Goal: Information Seeking & Learning: Compare options

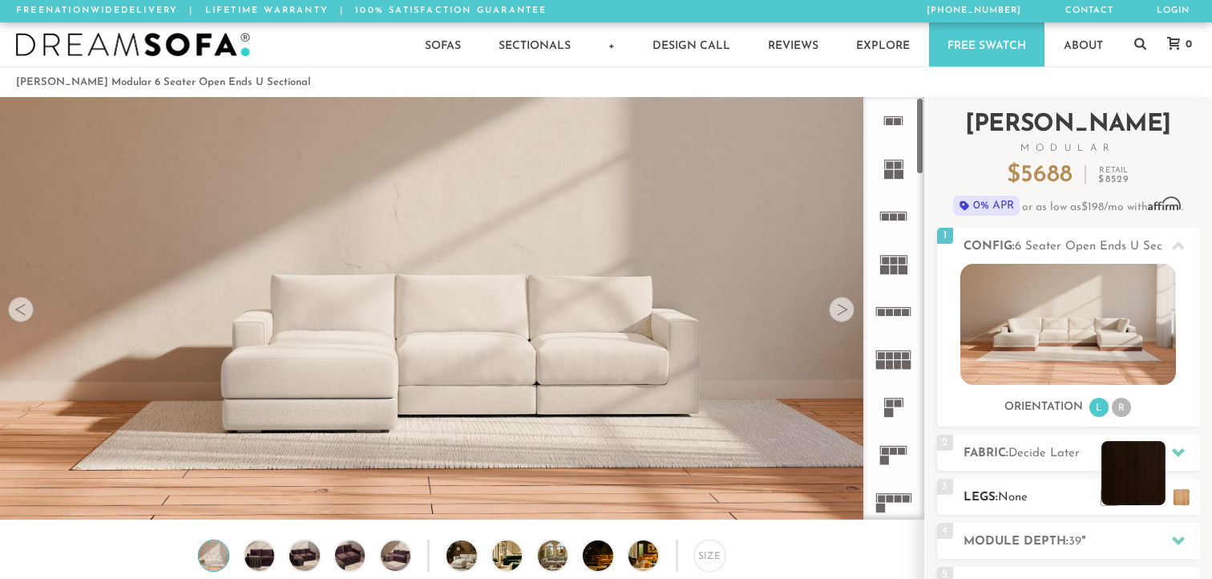
scroll to position [17809, 1212]
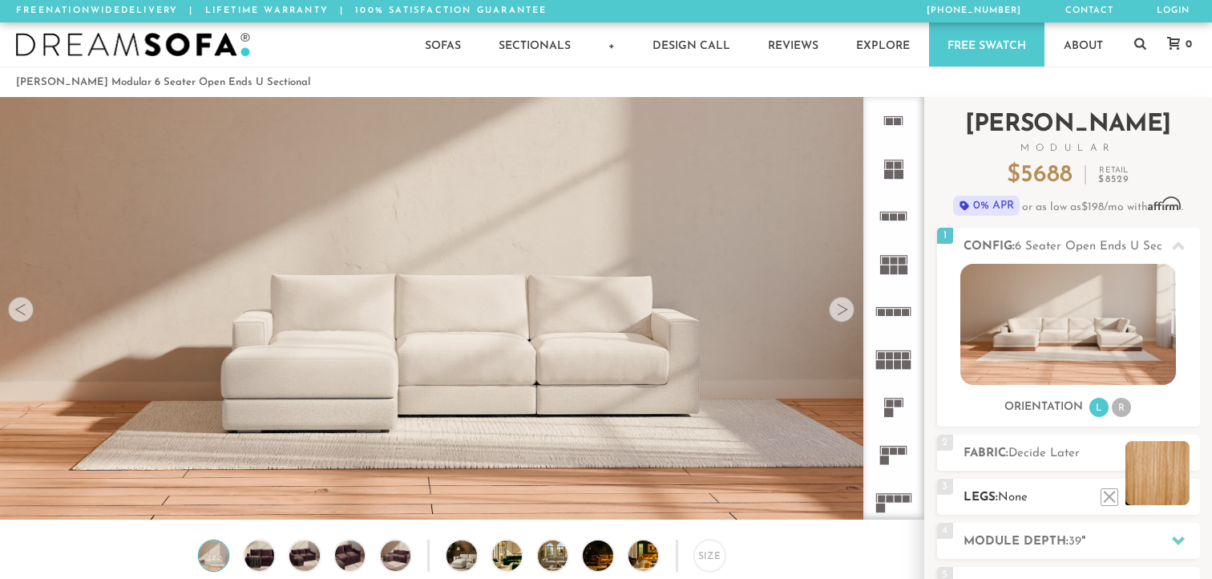
click at [1183, 498] on li at bounding box center [1157, 473] width 64 height 64
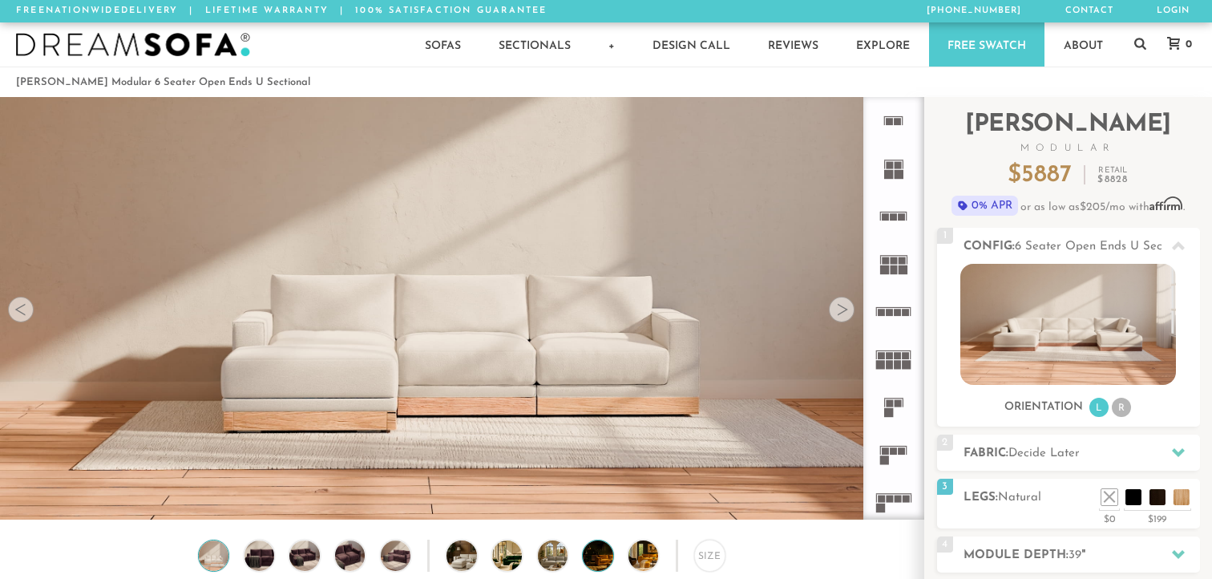
click at [595, 562] on img at bounding box center [610, 555] width 54 height 30
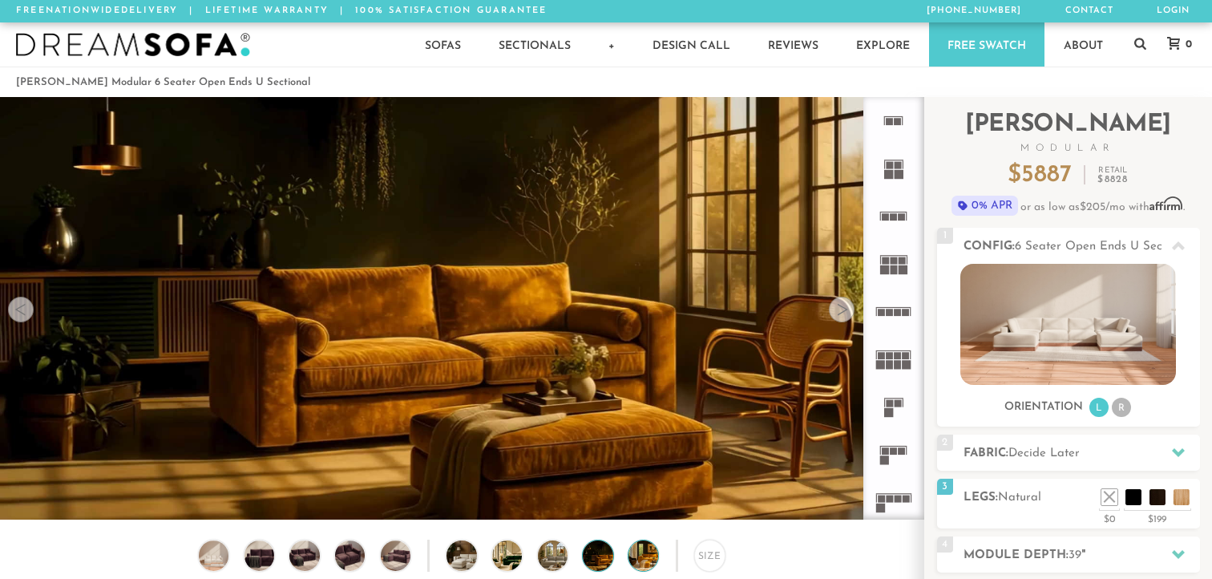
click at [648, 552] on img at bounding box center [655, 555] width 54 height 30
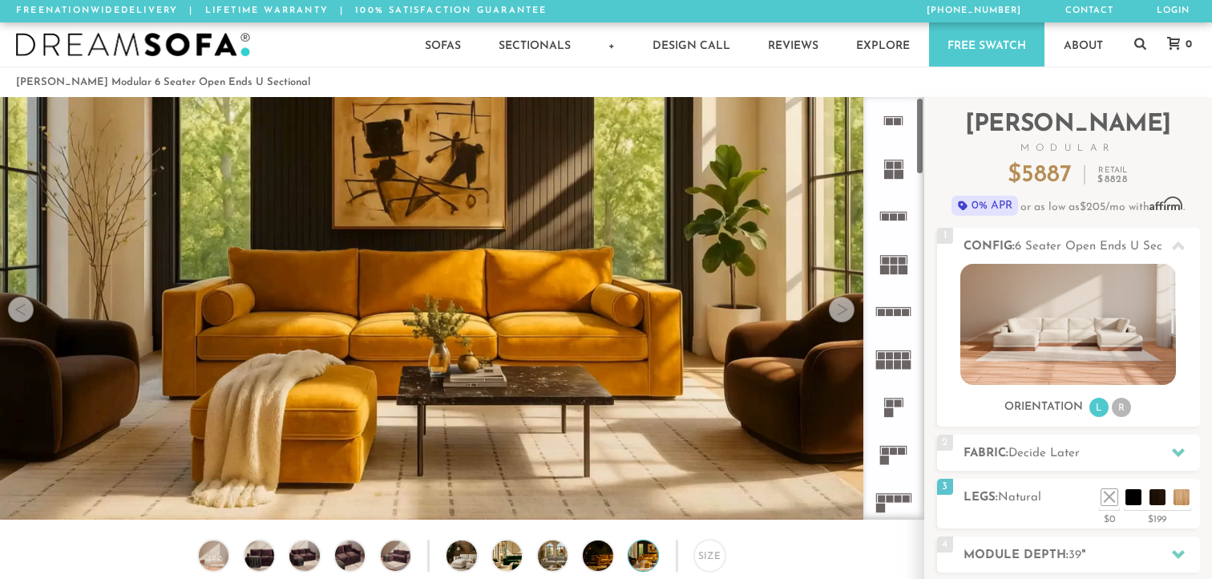
click at [904, 453] on rect at bounding box center [902, 450] width 7 height 7
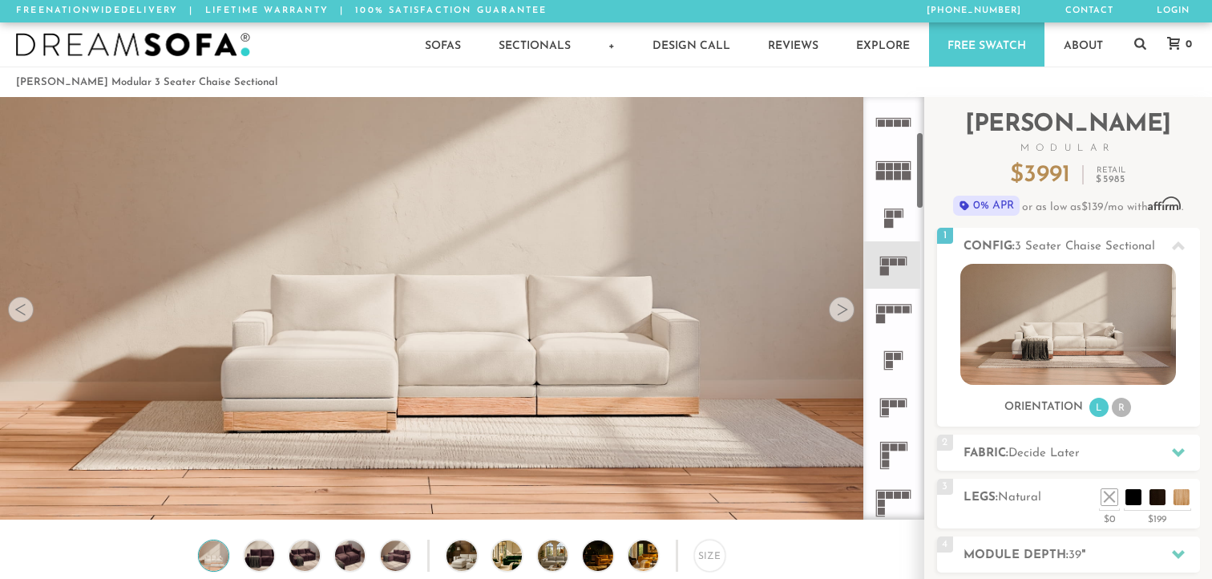
scroll to position [246, 0]
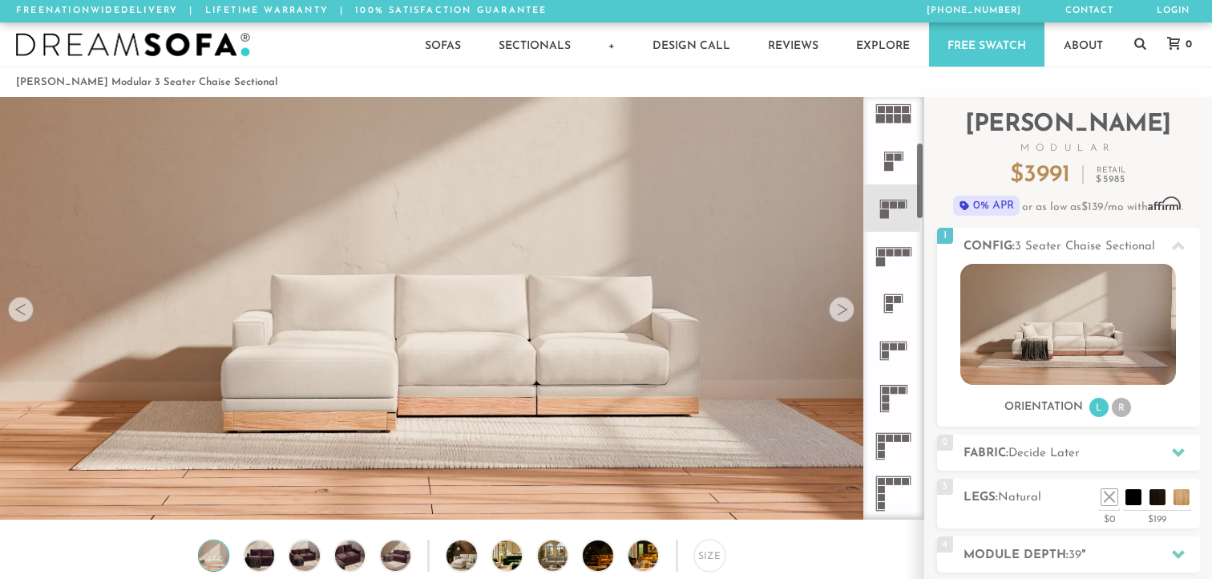
click at [892, 390] on rect at bounding box center [894, 389] width 7 height 7
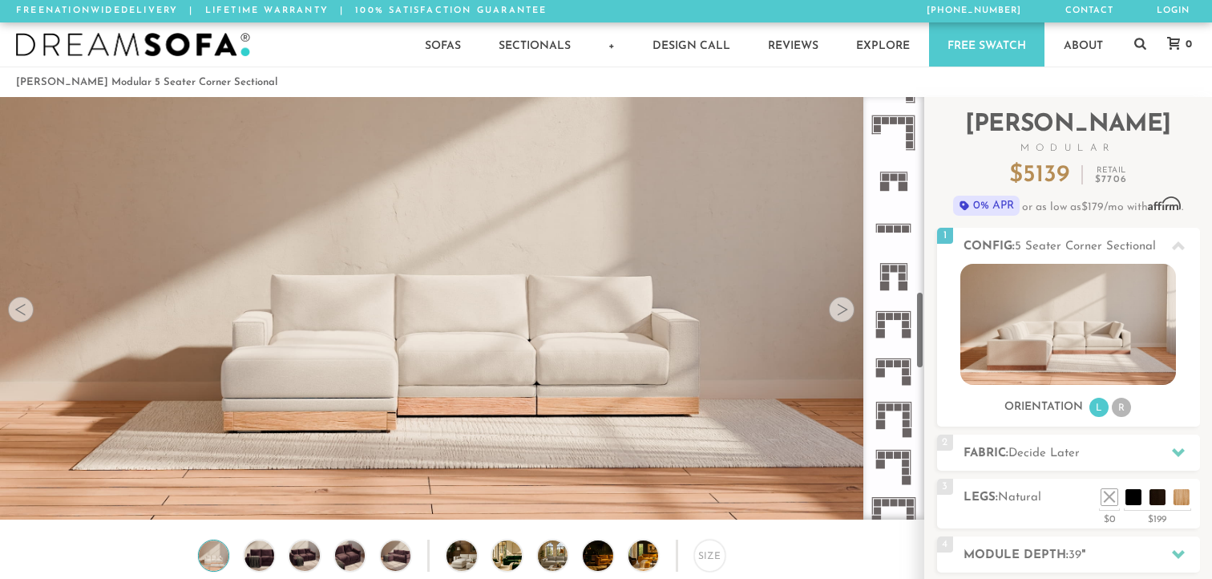
scroll to position [1089, 0]
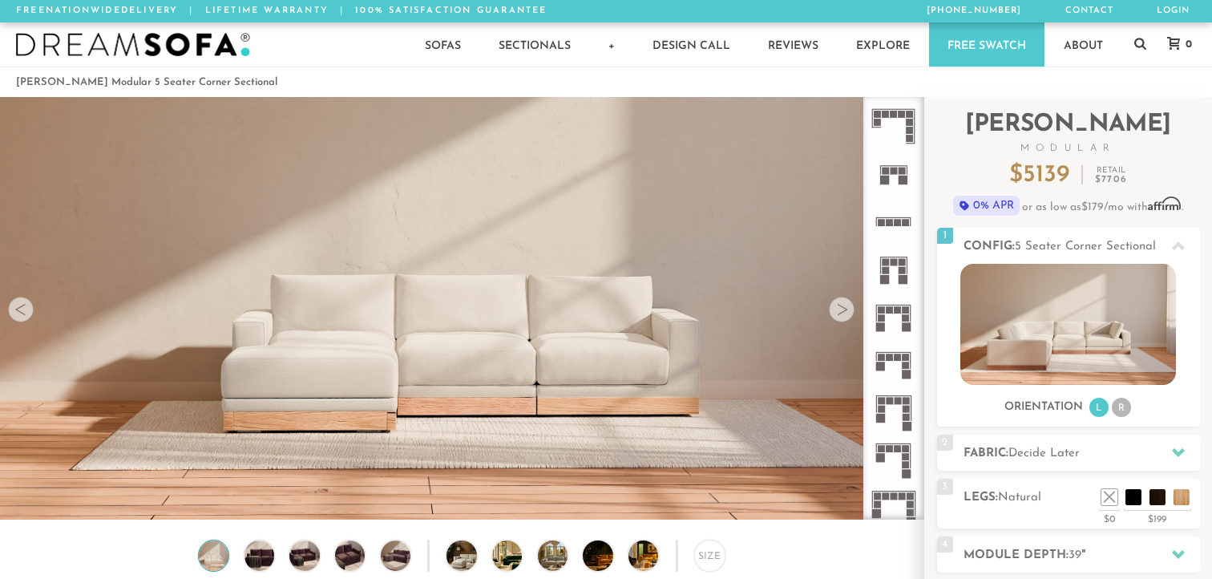
click at [894, 368] on icon at bounding box center [893, 364] width 47 height 47
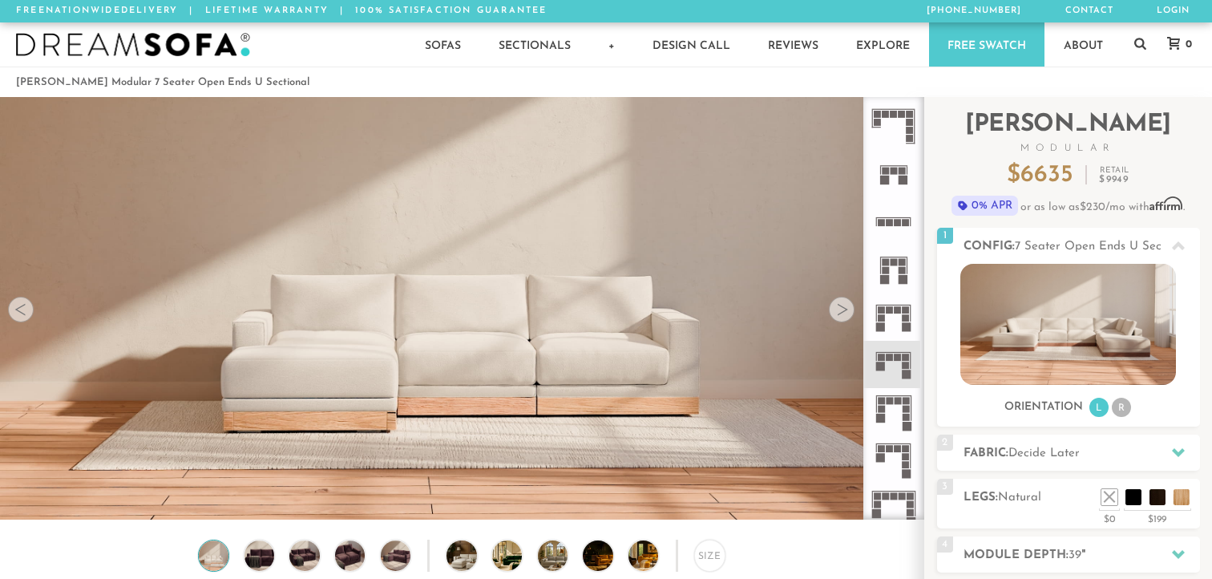
click at [29, 299] on div at bounding box center [21, 310] width 26 height 26
click at [28, 313] on div at bounding box center [21, 310] width 26 height 26
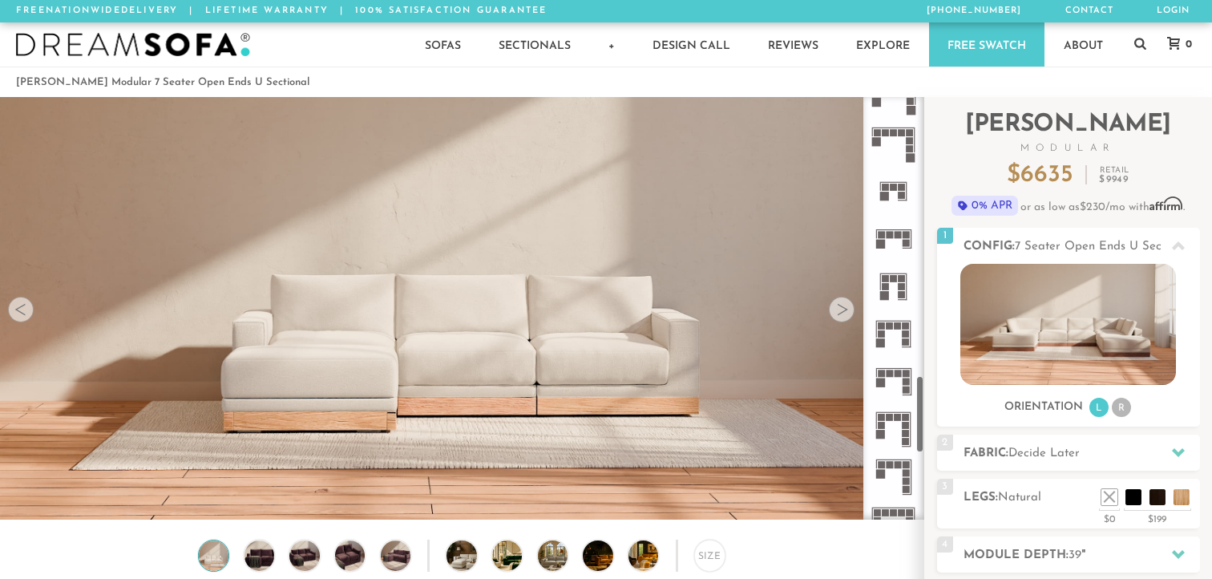
scroll to position [1506, 0]
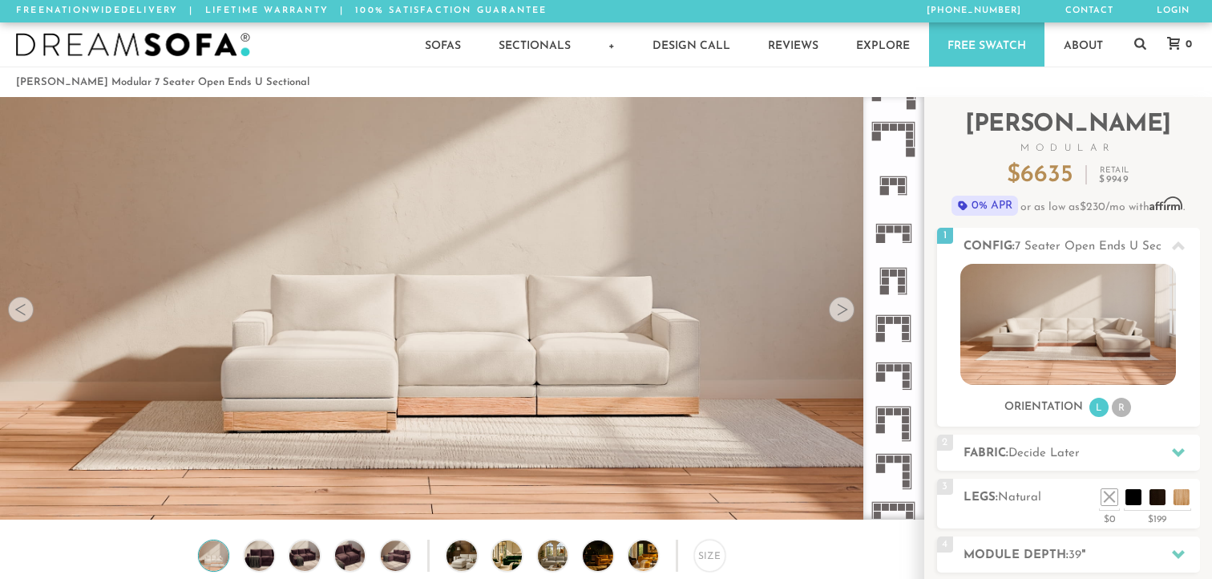
click at [896, 277] on icon at bounding box center [893, 280] width 47 height 47
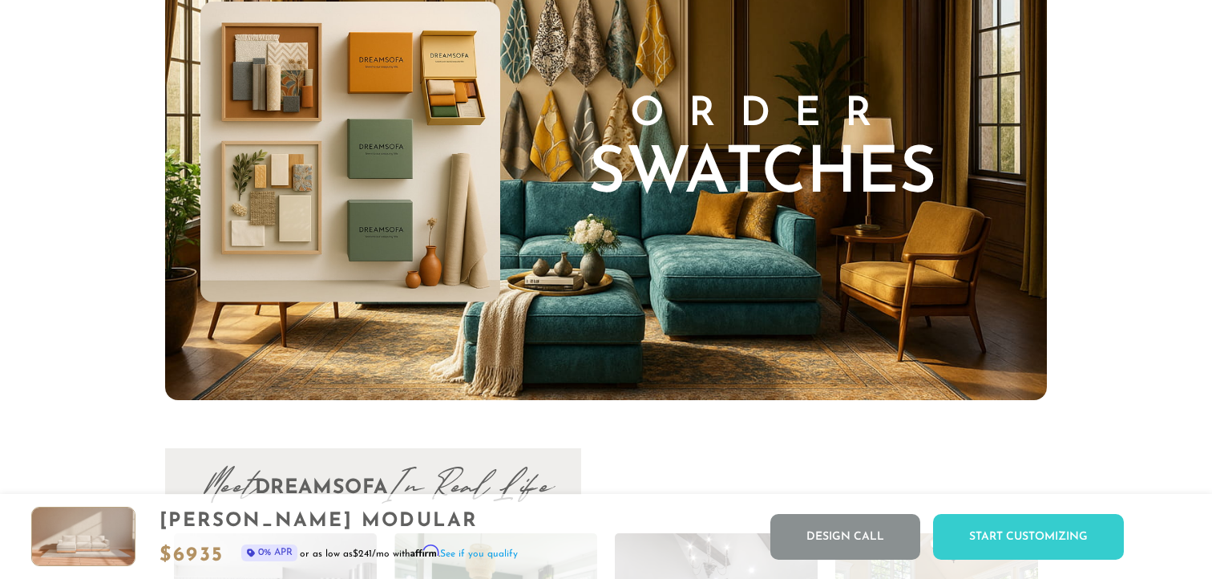
scroll to position [16102, 0]
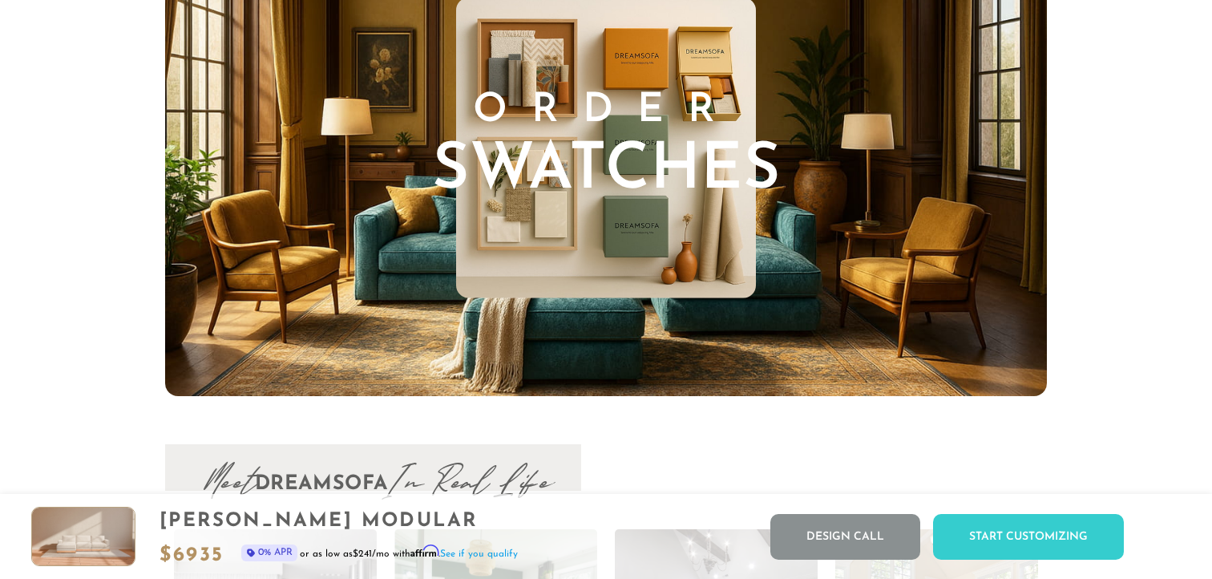
click at [593, 163] on span "Swatches" at bounding box center [606, 171] width 349 height 64
